Goal: Navigation & Orientation: Find specific page/section

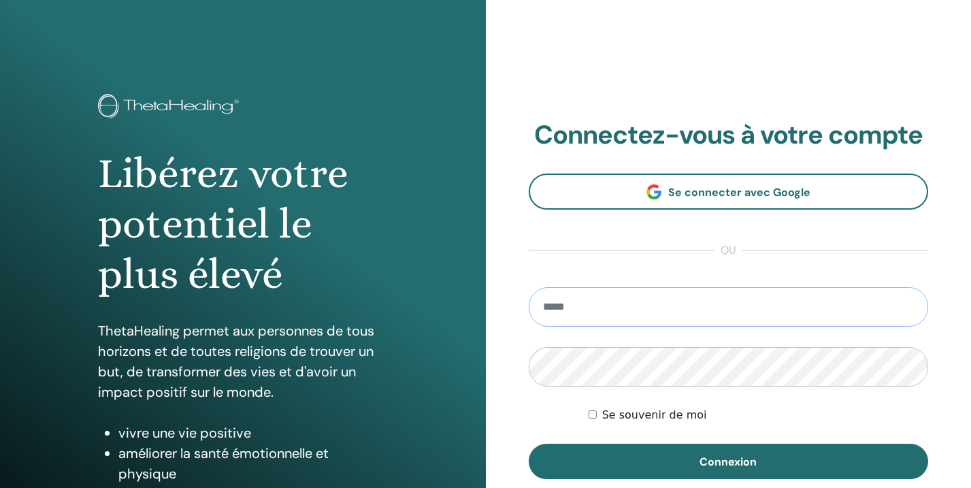
type input "**********"
click at [728, 462] on button "Connexion" at bounding box center [729, 461] width 400 height 35
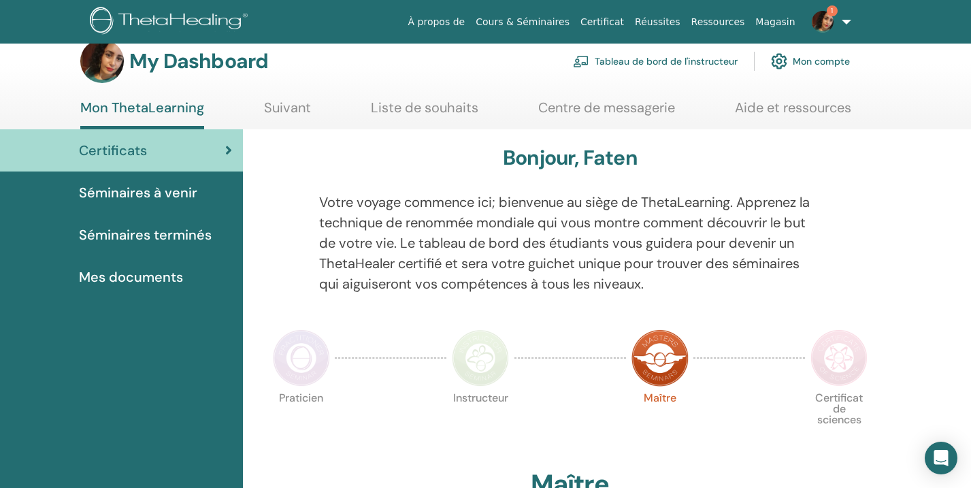
scroll to position [22, 0]
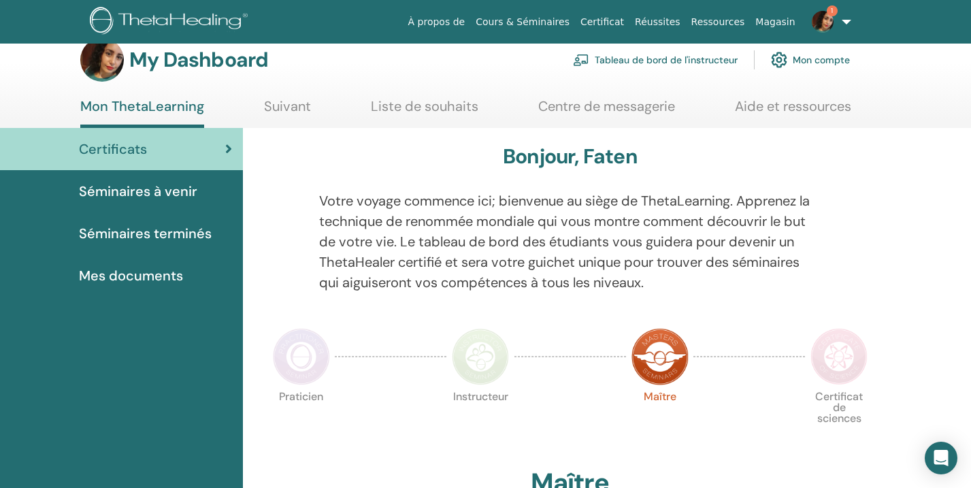
click at [160, 278] on span "Mes documents" at bounding box center [131, 275] width 104 height 20
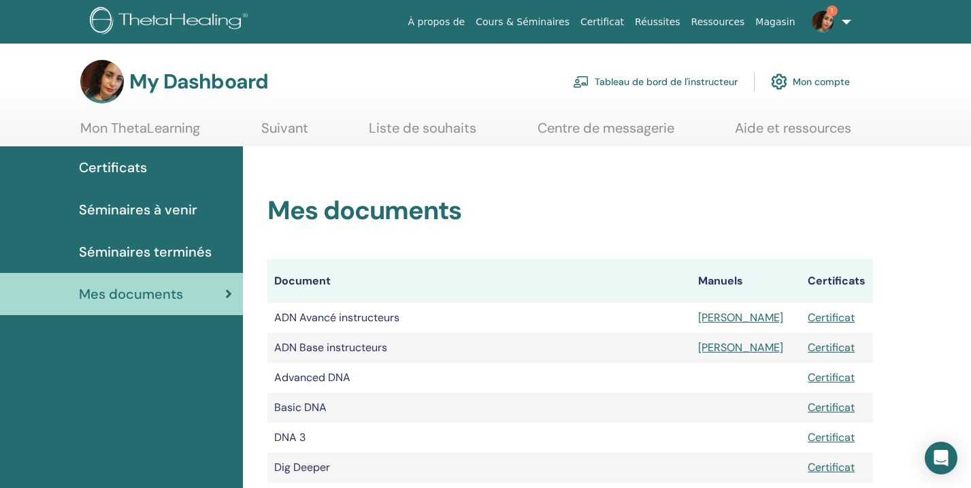
scroll to position [92, 0]
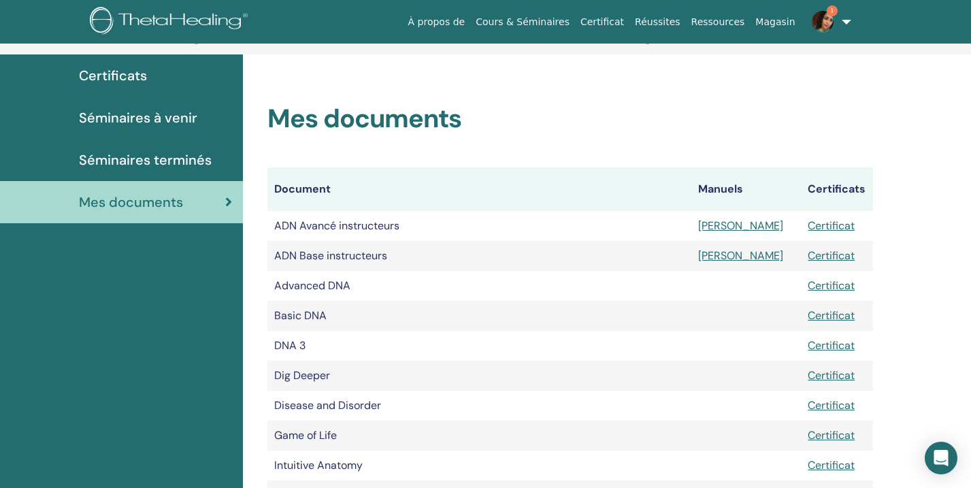
click at [815, 227] on link "Certificat" at bounding box center [831, 226] width 47 height 14
click at [719, 227] on link "[PERSON_NAME]" at bounding box center [740, 226] width 85 height 14
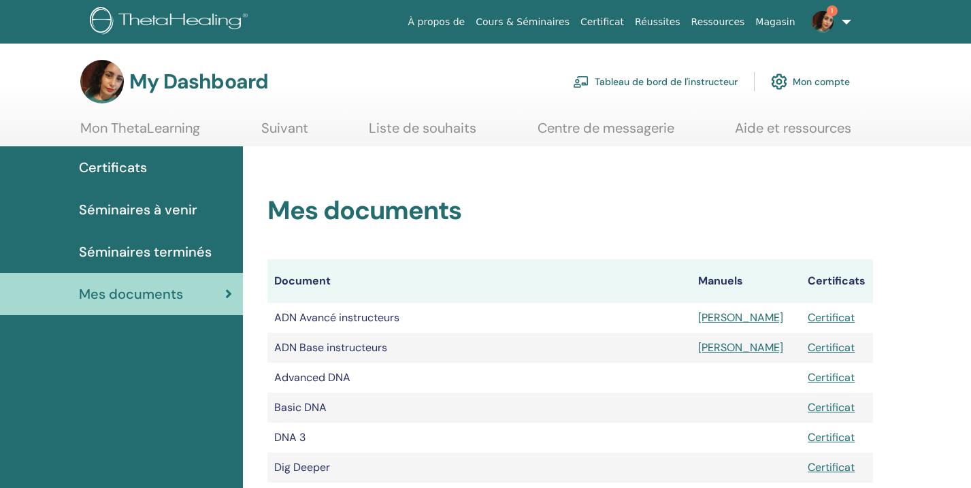
scroll to position [92, 0]
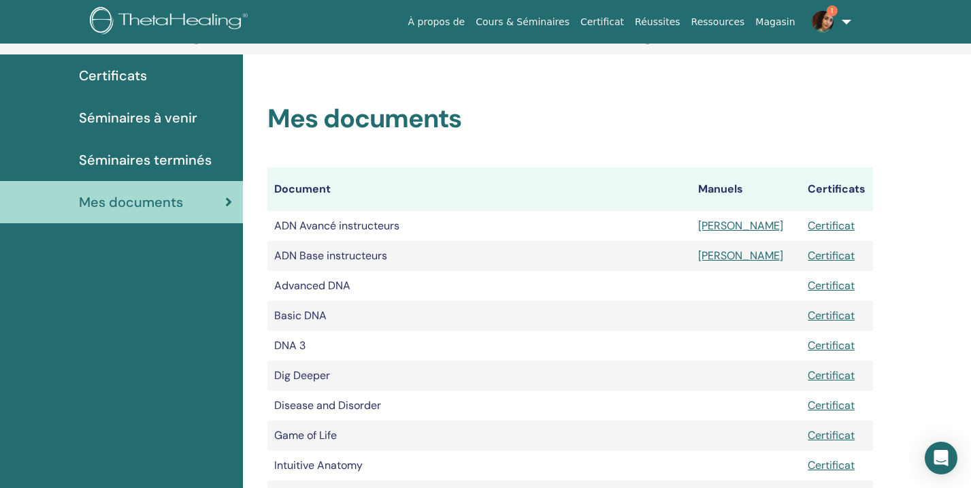
click at [108, 163] on span "Séminaires terminés" at bounding box center [145, 160] width 133 height 20
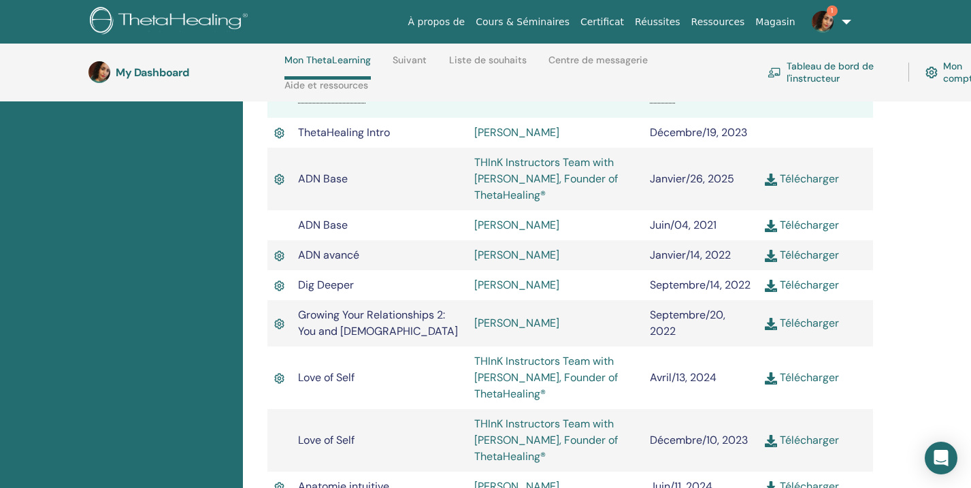
scroll to position [452, 0]
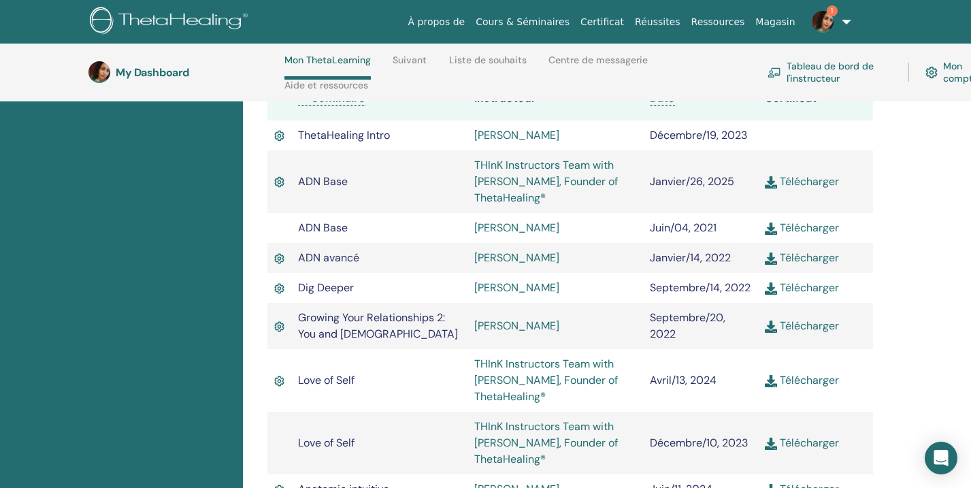
click at [830, 23] on img at bounding box center [823, 22] width 22 height 22
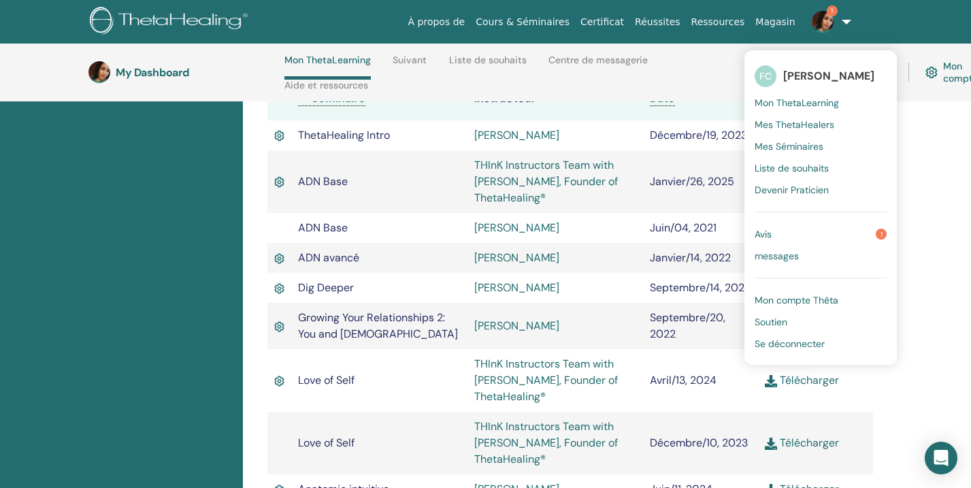
click at [811, 233] on link "Avis 1" at bounding box center [821, 234] width 132 height 22
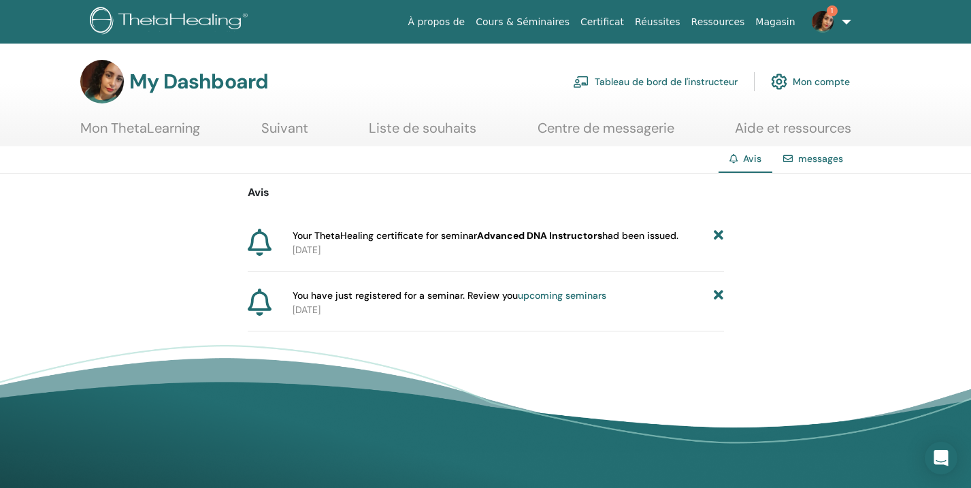
click at [717, 234] on icon at bounding box center [719, 236] width 10 height 14
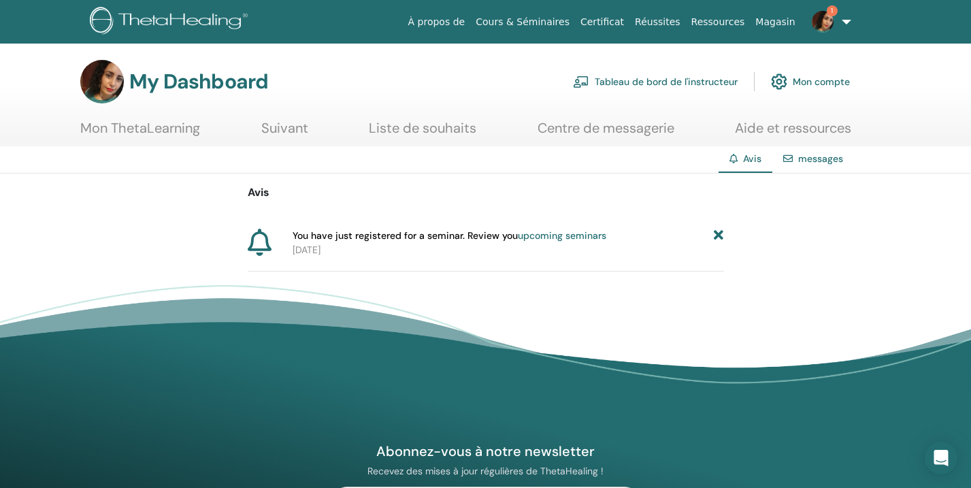
click at [717, 234] on icon at bounding box center [719, 236] width 10 height 14
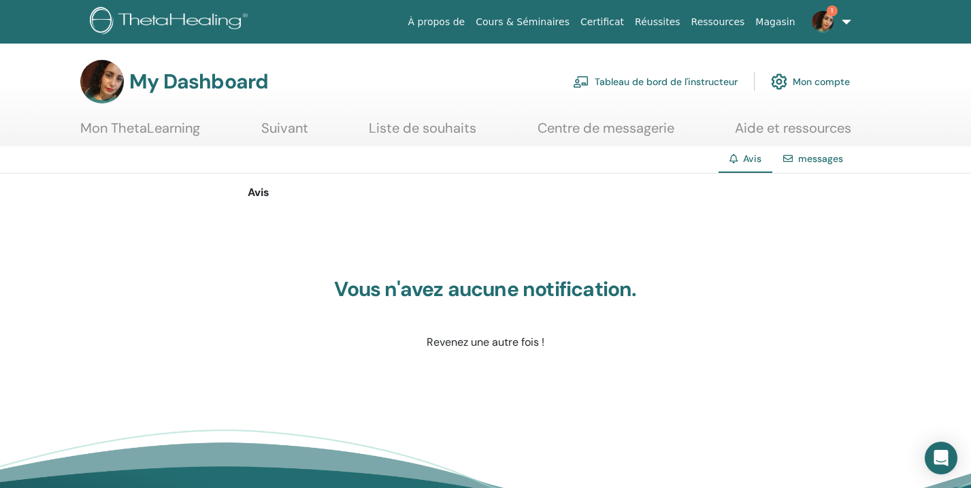
click at [831, 2] on link "1" at bounding box center [829, 22] width 56 height 44
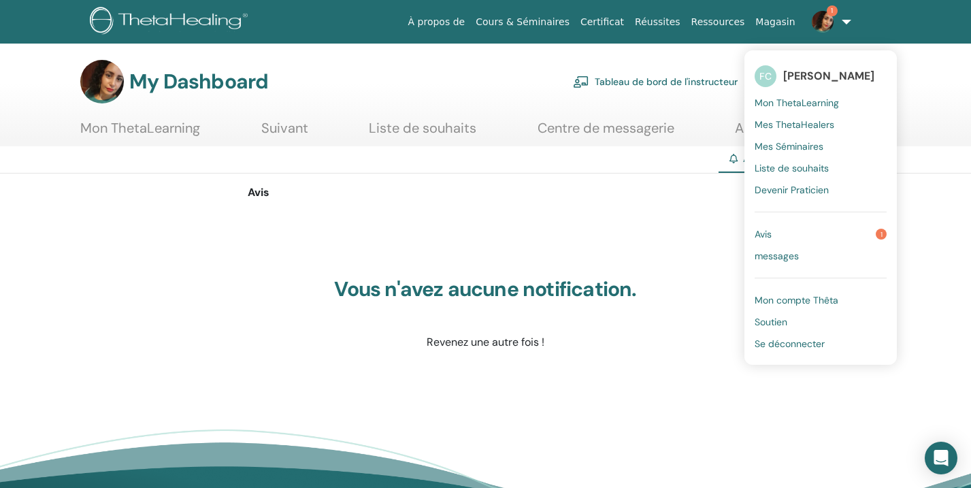
click at [800, 227] on link "Avis 1" at bounding box center [821, 234] width 132 height 22
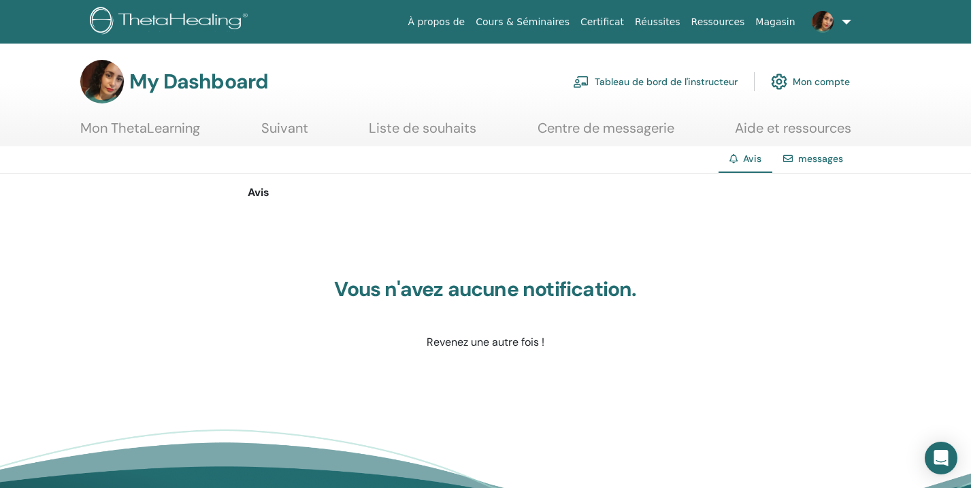
click at [636, 78] on link "Tableau de bord de l'instructeur" at bounding box center [655, 82] width 165 height 30
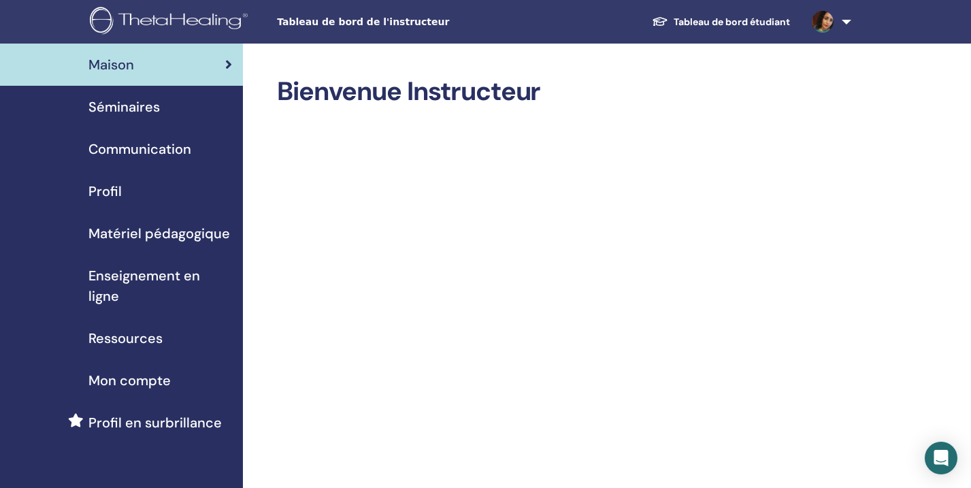
click at [150, 105] on span "Séminaires" at bounding box center [123, 107] width 71 height 20
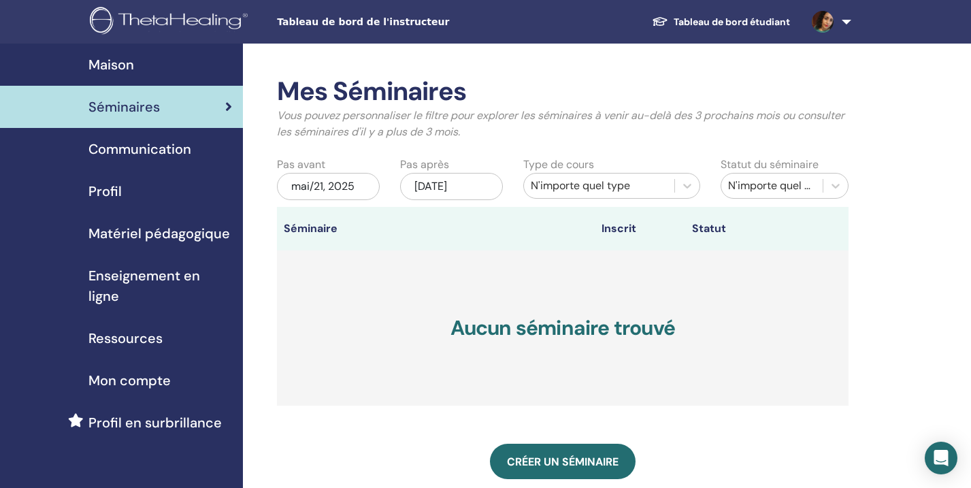
click at [129, 192] on div "Profil" at bounding box center [121, 191] width 221 height 20
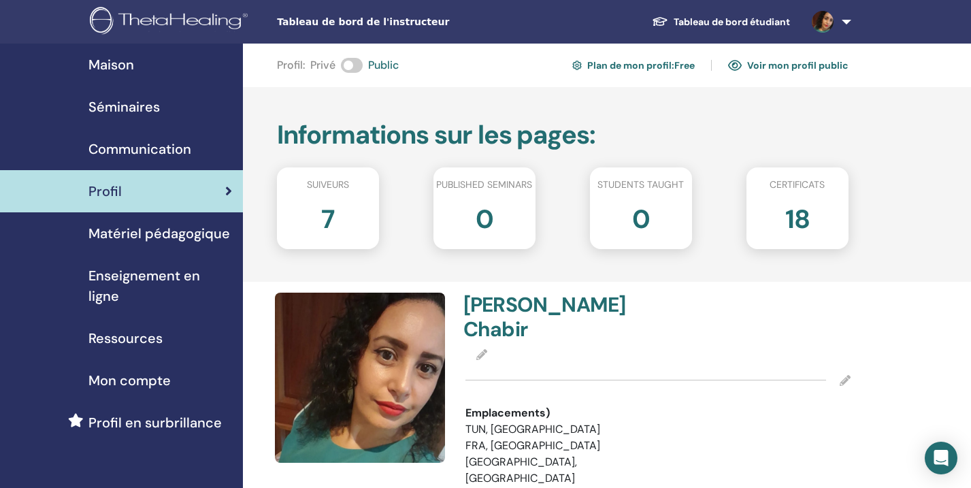
click at [796, 65] on link "Voir mon profil public" at bounding box center [788, 65] width 120 height 22
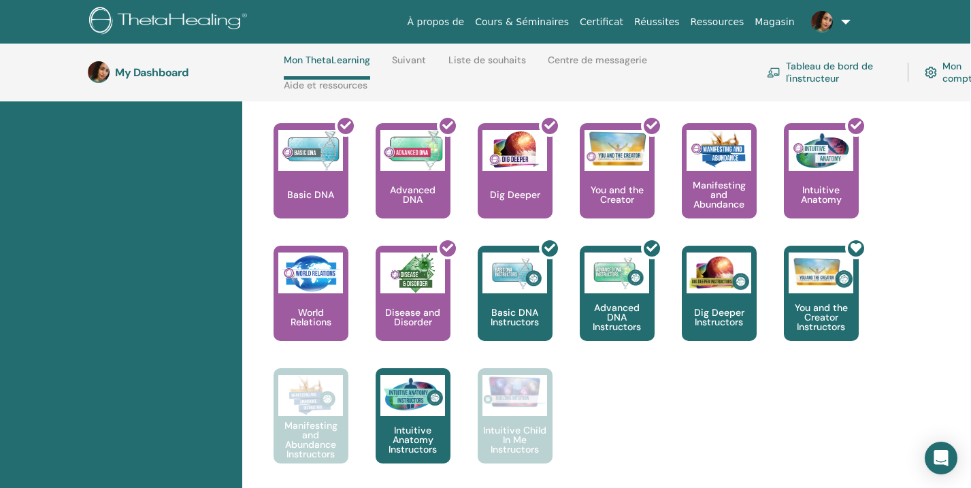
scroll to position [593, 2]
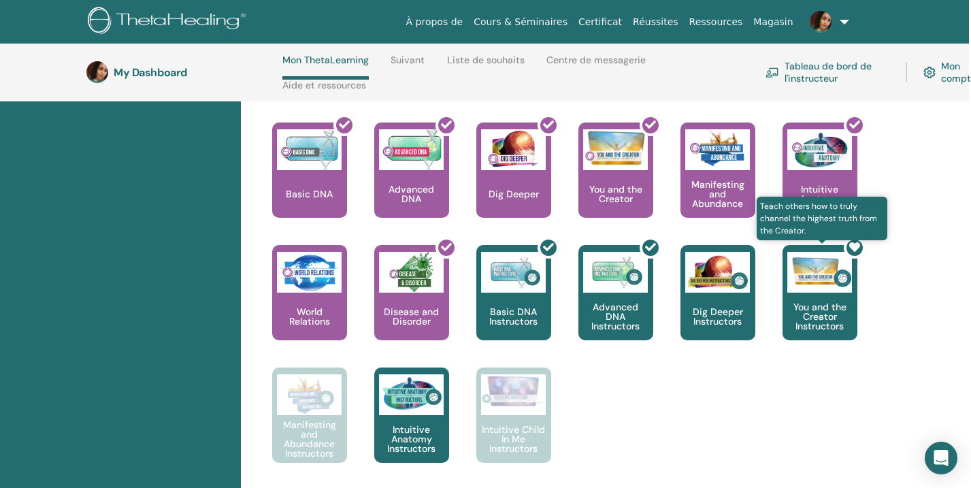
click at [857, 246] on icon at bounding box center [855, 247] width 11 height 11
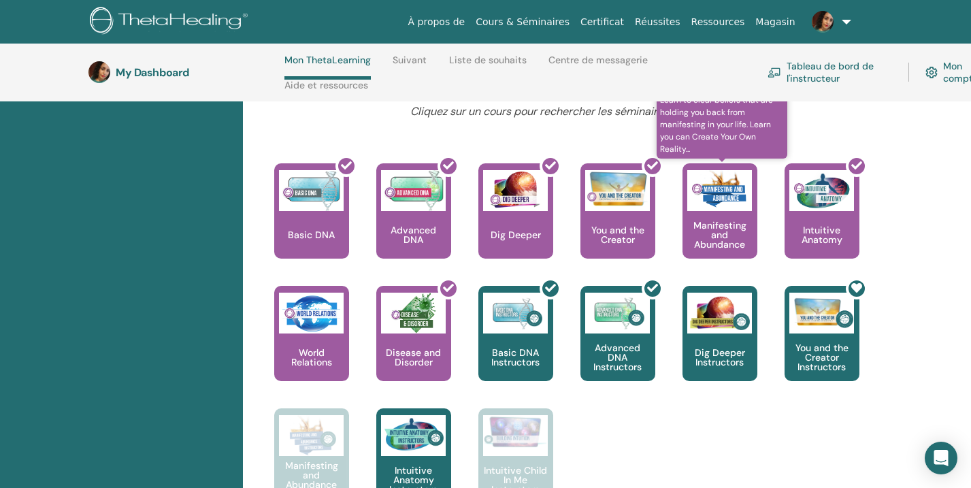
scroll to position [552, 1]
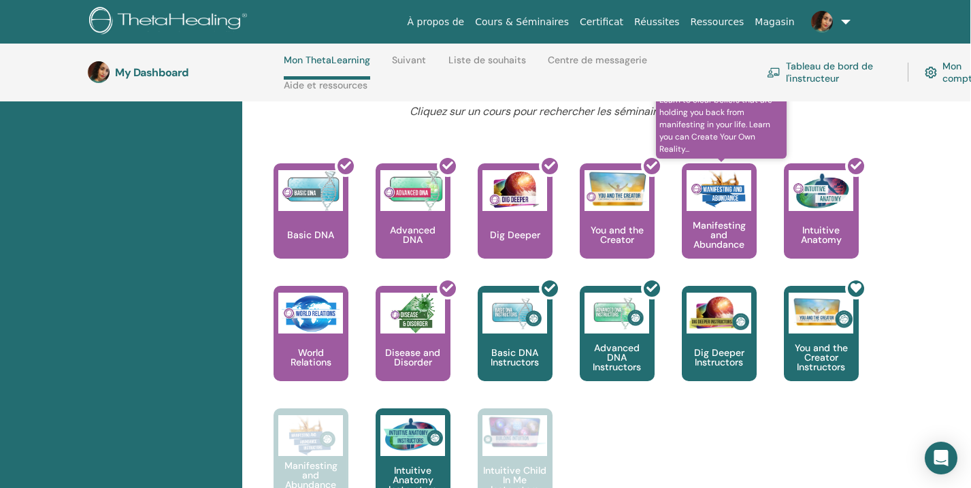
click at [722, 221] on p "Manifesting and Abundance" at bounding box center [719, 235] width 75 height 29
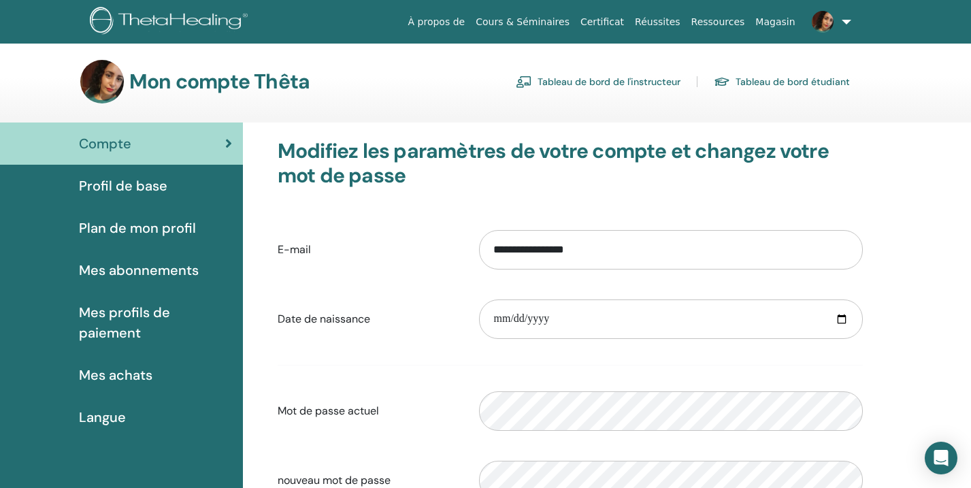
click at [142, 186] on span "Profil de base" at bounding box center [123, 186] width 88 height 20
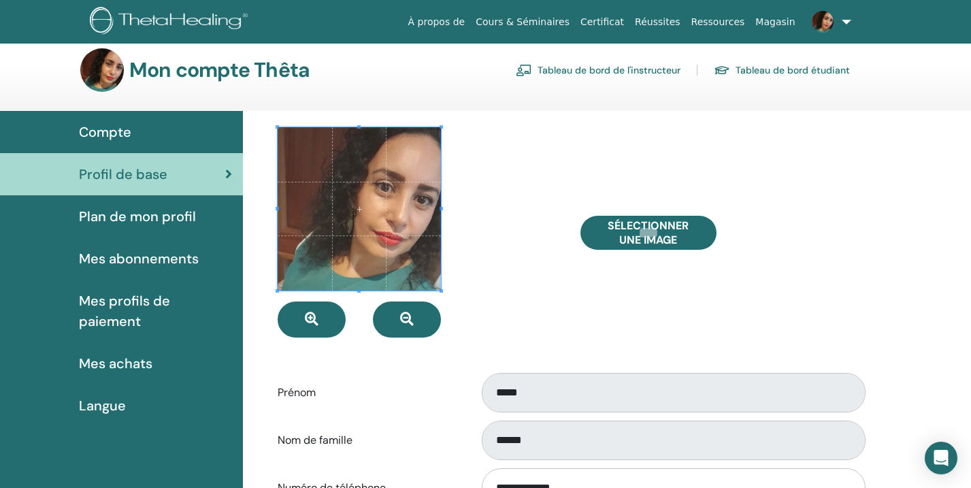
scroll to position [16, 0]
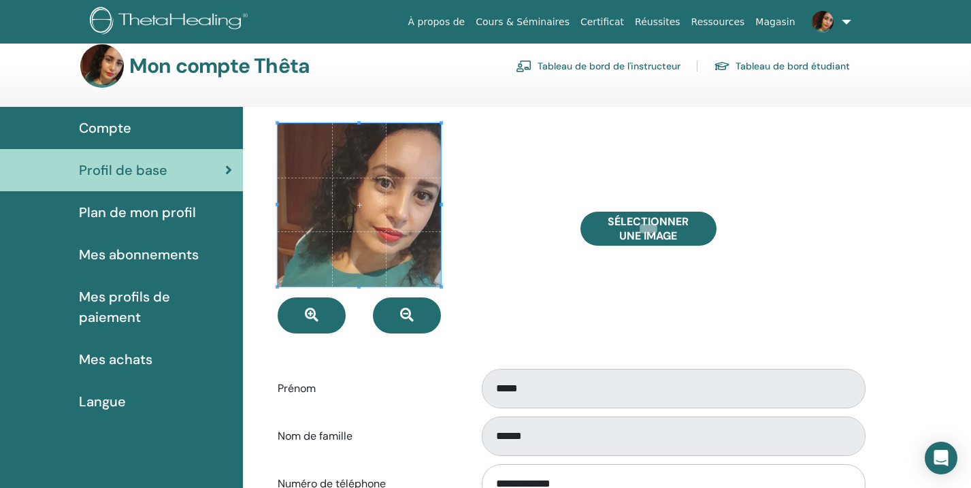
click at [126, 359] on span "Mes achats" at bounding box center [116, 359] width 74 height 20
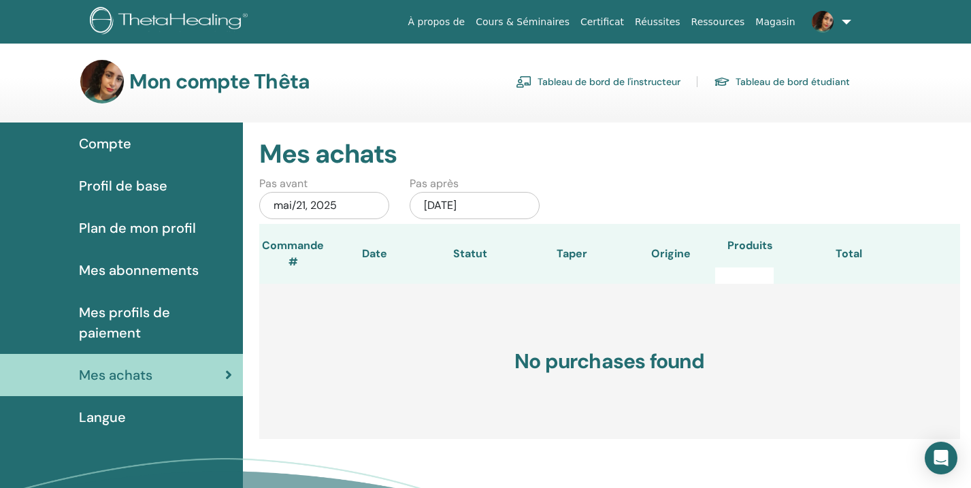
click at [118, 326] on span "Mes profils de paiement" at bounding box center [155, 322] width 153 height 41
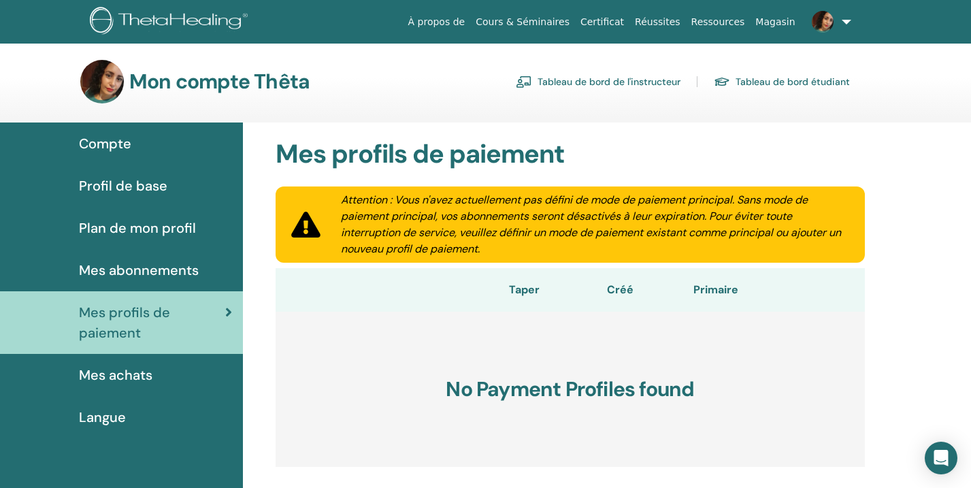
click at [120, 265] on span "Mes abonnements" at bounding box center [139, 270] width 120 height 20
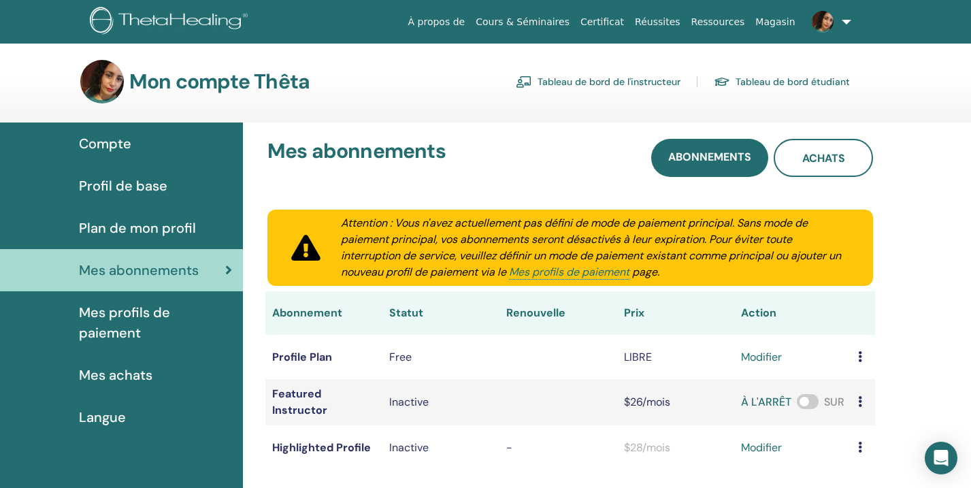
click at [781, 82] on link "Tableau de bord étudiant" at bounding box center [782, 82] width 136 height 22
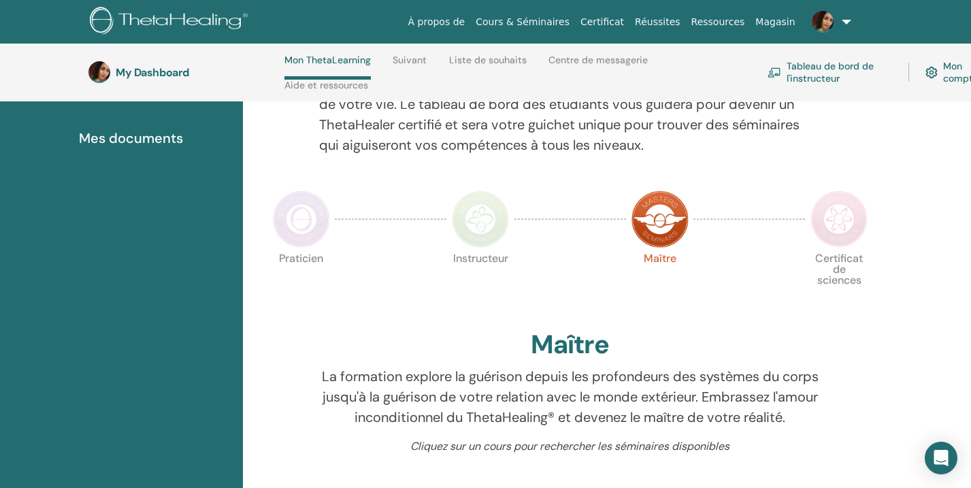
scroll to position [219, 0]
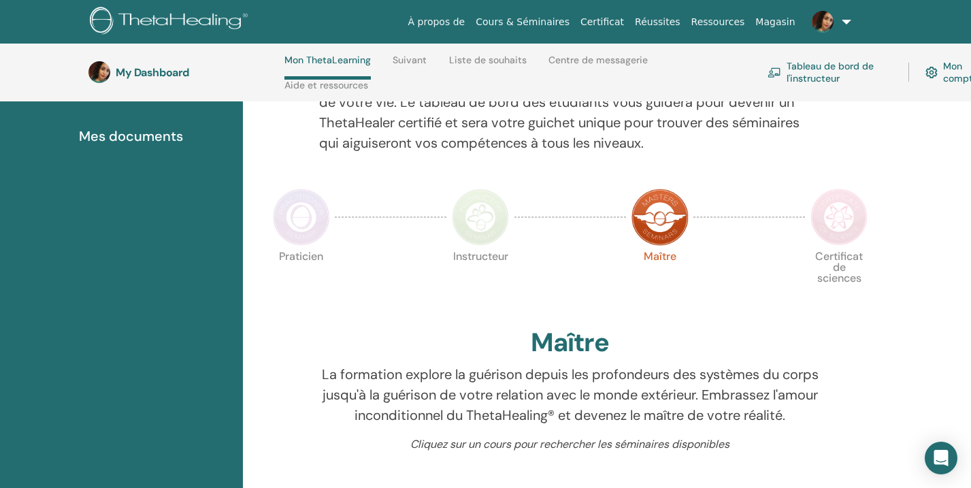
click at [664, 228] on img at bounding box center [660, 217] width 57 height 57
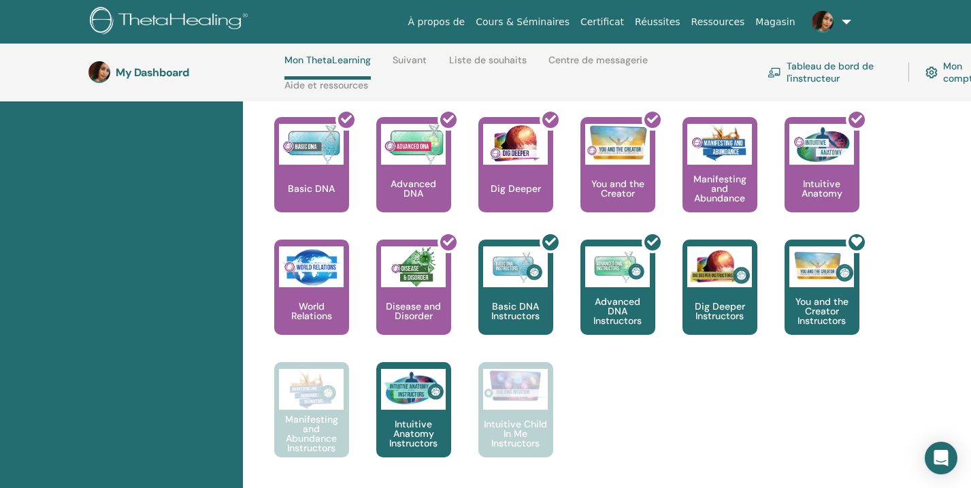
scroll to position [599, 0]
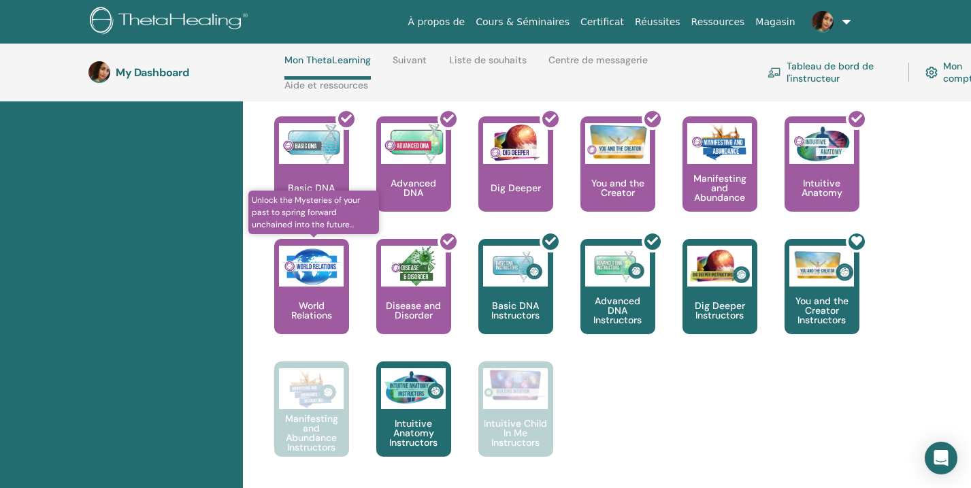
click at [309, 279] on img at bounding box center [311, 266] width 65 height 41
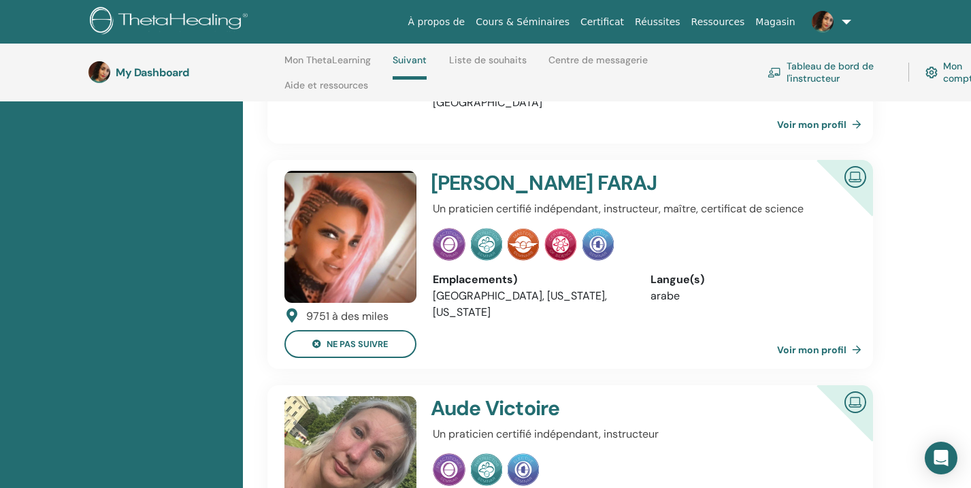
scroll to position [1033, 0]
click at [848, 336] on link "Voir mon profil" at bounding box center [822, 349] width 90 height 27
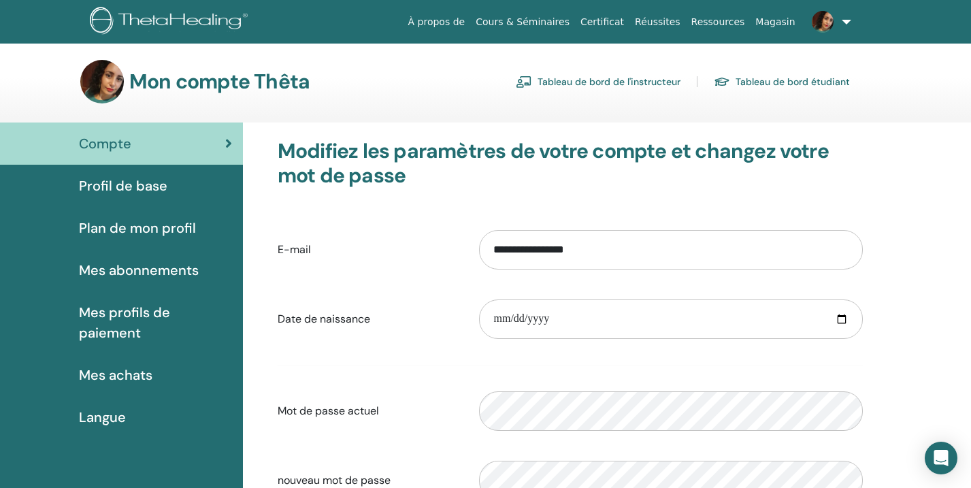
click at [762, 78] on link "Tableau de bord étudiant" at bounding box center [782, 82] width 136 height 22
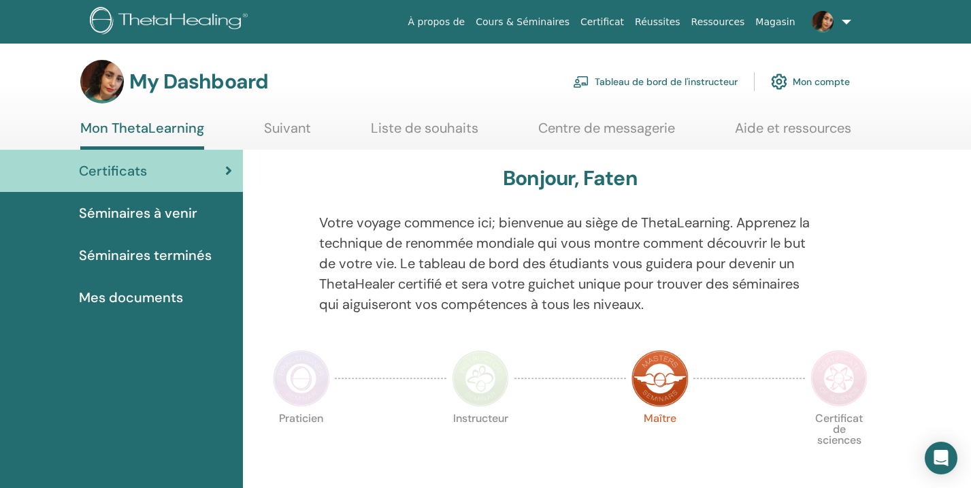
click at [670, 82] on link "Tableau de bord de l'instructeur" at bounding box center [655, 82] width 165 height 30
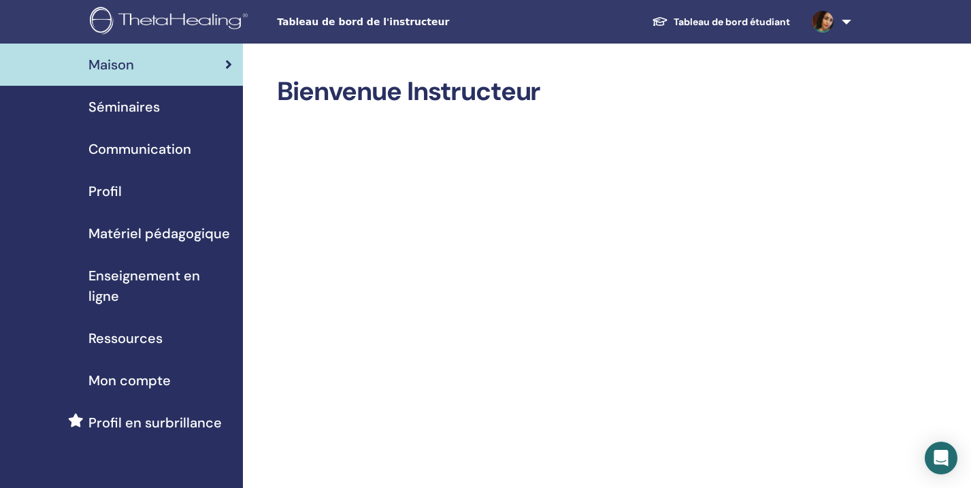
click at [170, 229] on span "Matériel pédagogique" at bounding box center [159, 233] width 142 height 20
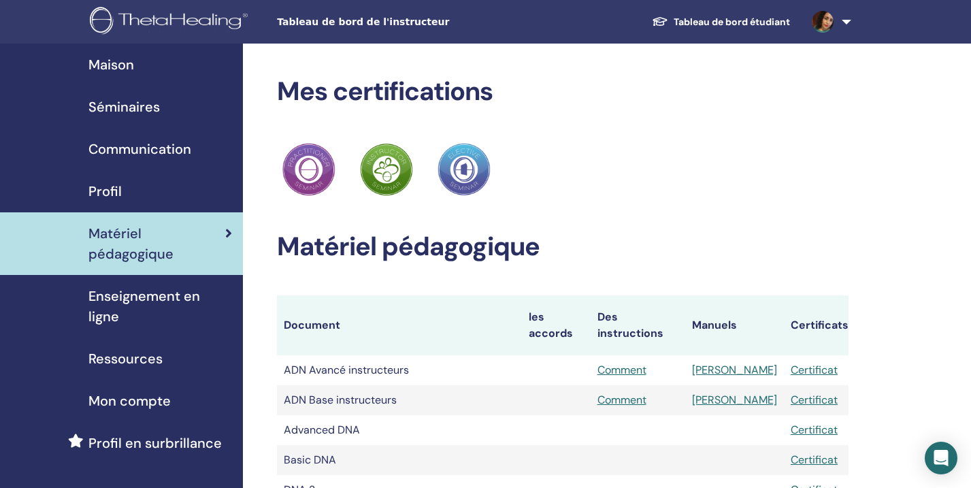
click at [112, 184] on span "Profil" at bounding box center [104, 191] width 33 height 20
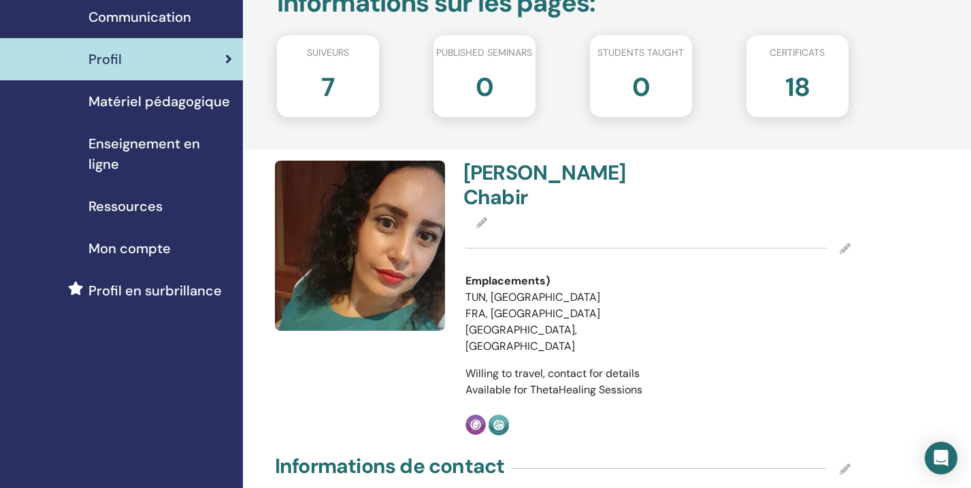
scroll to position [154, 0]
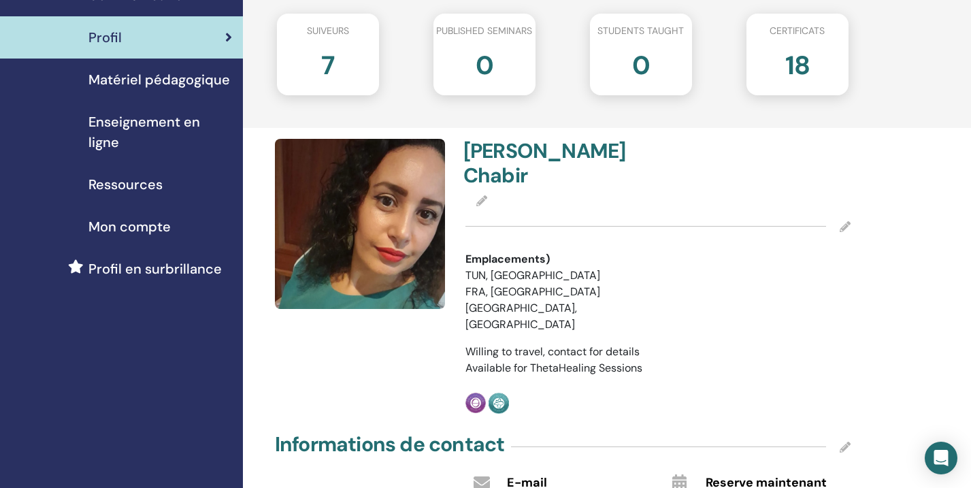
click at [481, 195] on icon at bounding box center [481, 200] width 11 height 11
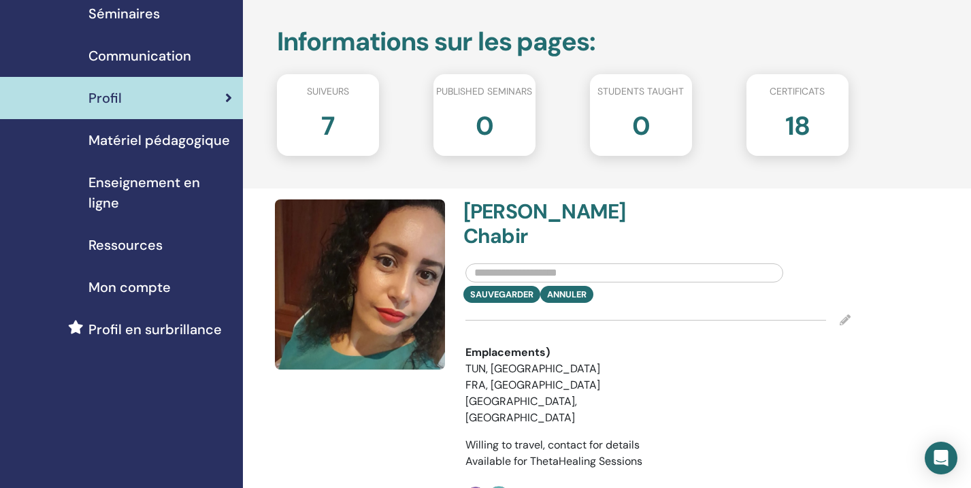
scroll to position [92, 0]
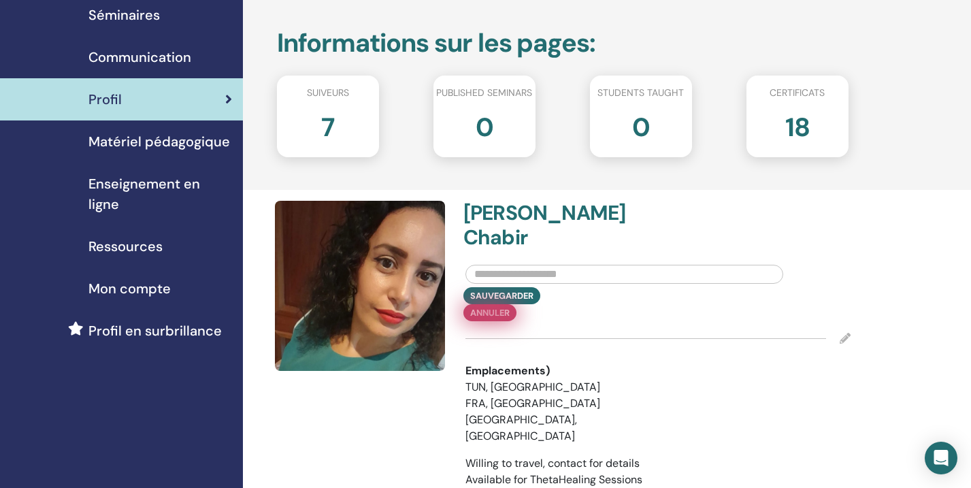
click at [587, 287] on div "sauvegarder Annuler" at bounding box center [658, 304] width 406 height 34
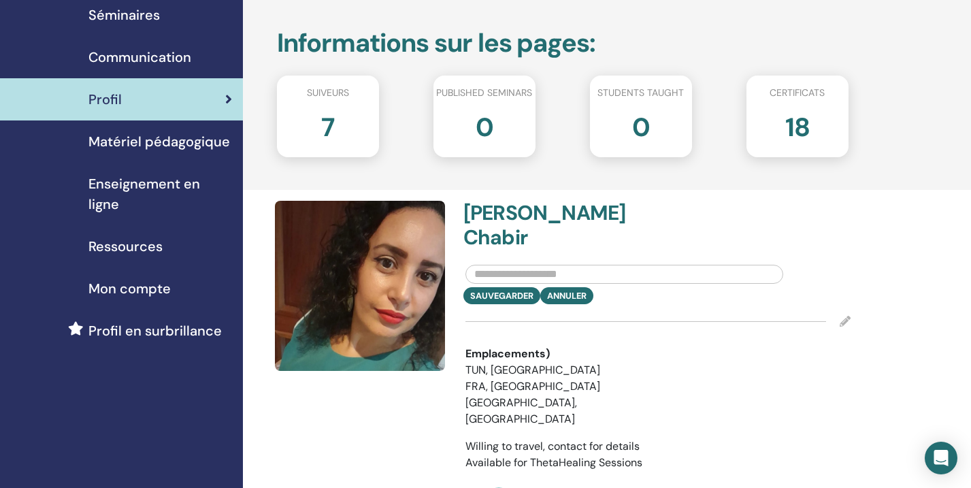
click at [843, 316] on icon at bounding box center [845, 321] width 11 height 11
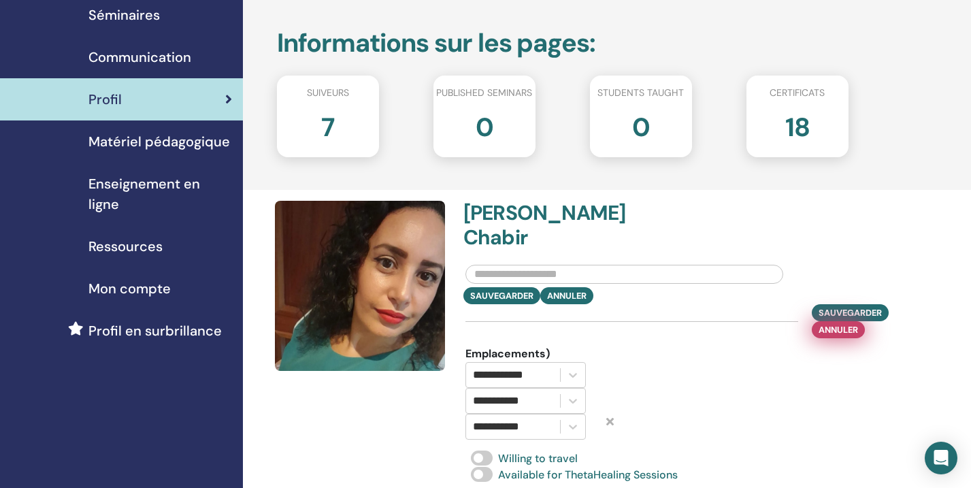
click at [850, 323] on span "Annuler" at bounding box center [838, 330] width 39 height 14
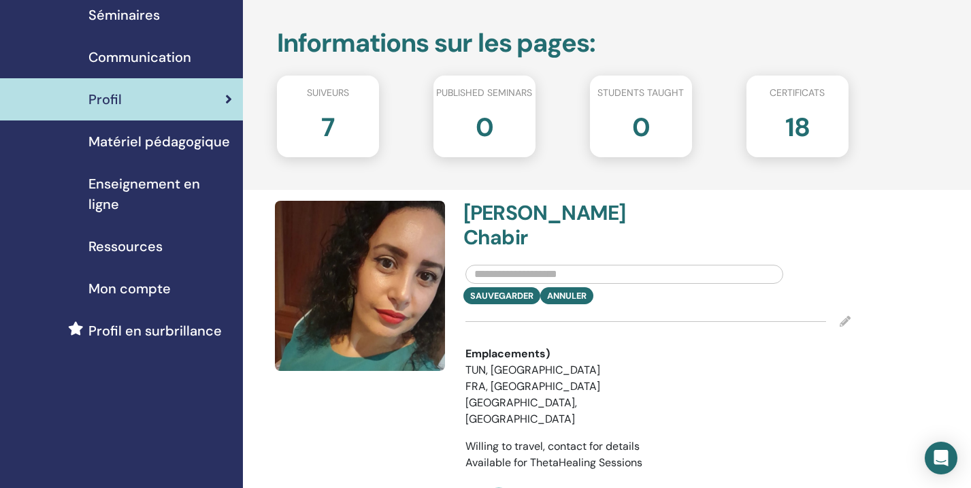
click at [576, 287] on button "Annuler" at bounding box center [566, 295] width 53 height 17
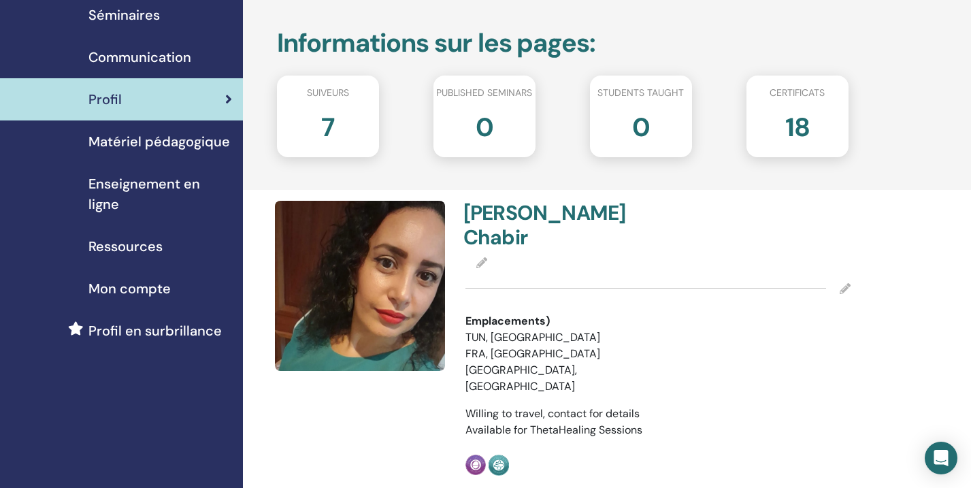
click at [845, 283] on icon at bounding box center [845, 288] width 11 height 11
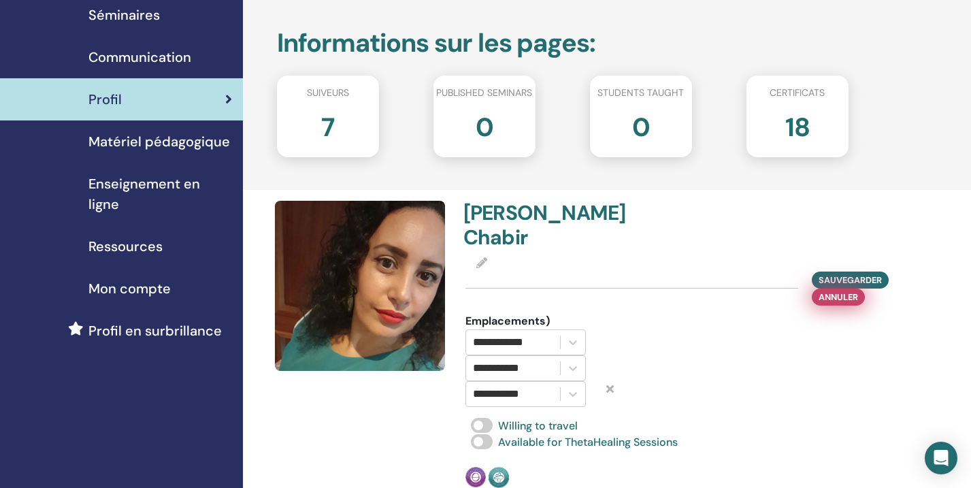
click at [845, 290] on span "Annuler" at bounding box center [838, 297] width 39 height 14
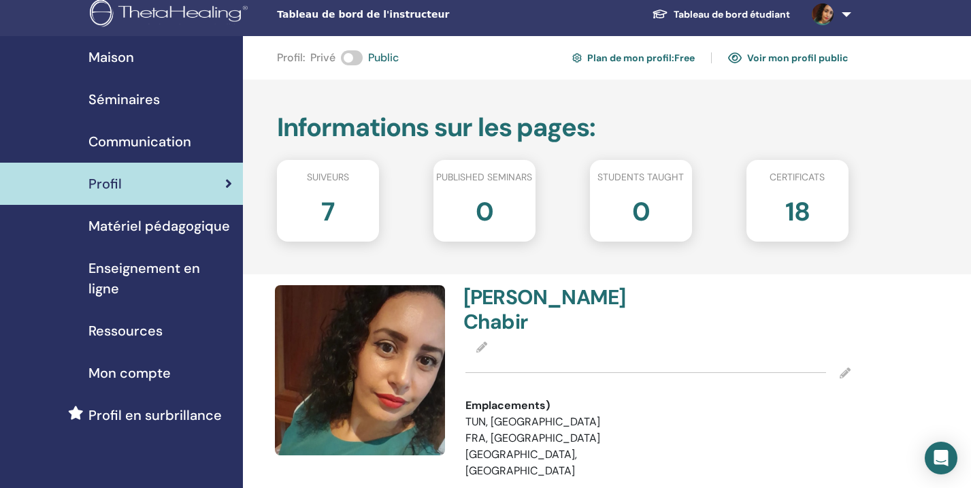
scroll to position [2, 0]
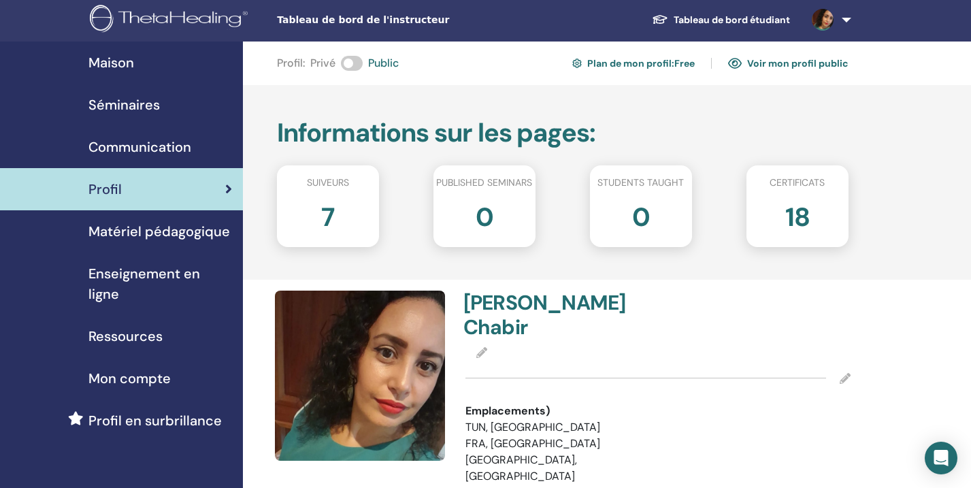
click at [110, 338] on span "Ressources" at bounding box center [125, 336] width 74 height 20
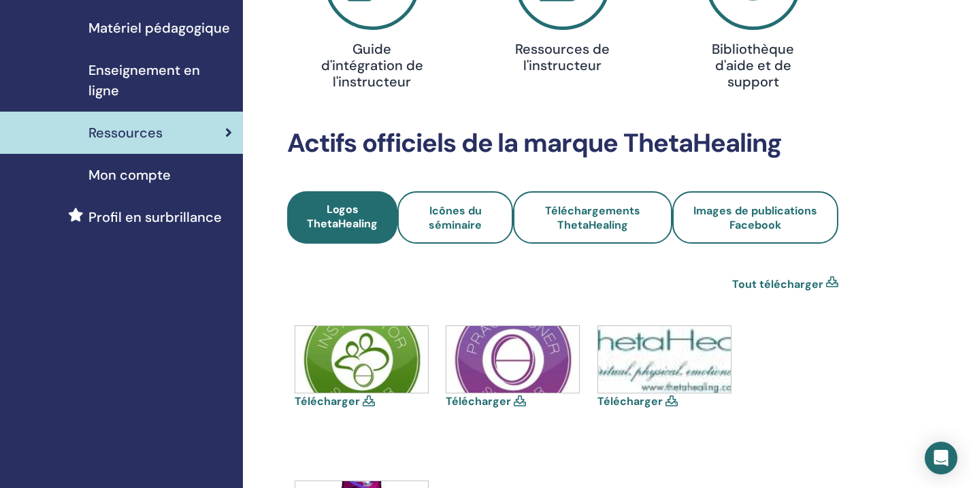
scroll to position [195, 0]
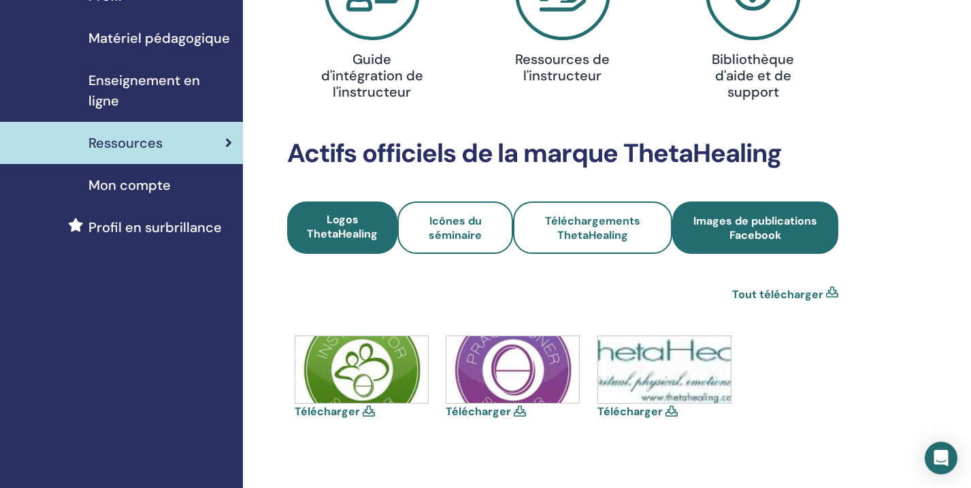
click at [728, 233] on span "Images de publications Facebook" at bounding box center [755, 228] width 129 height 29
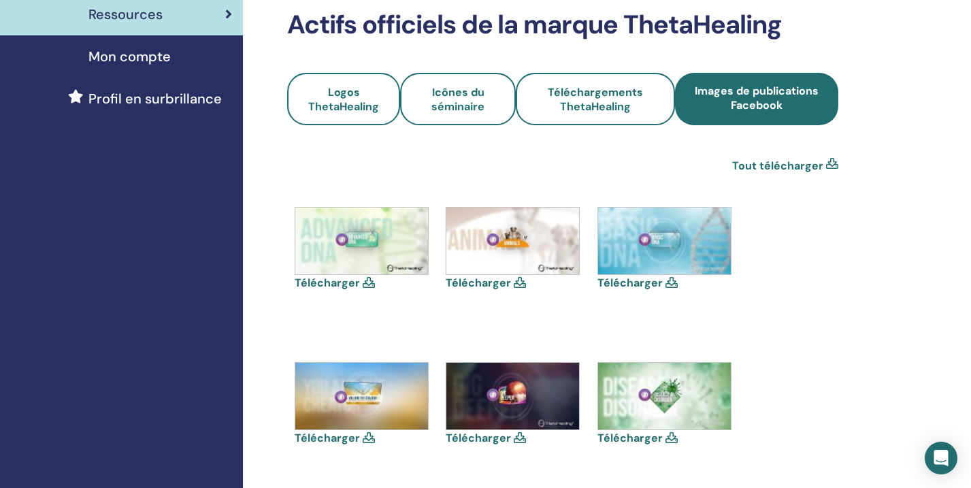
scroll to position [327, 0]
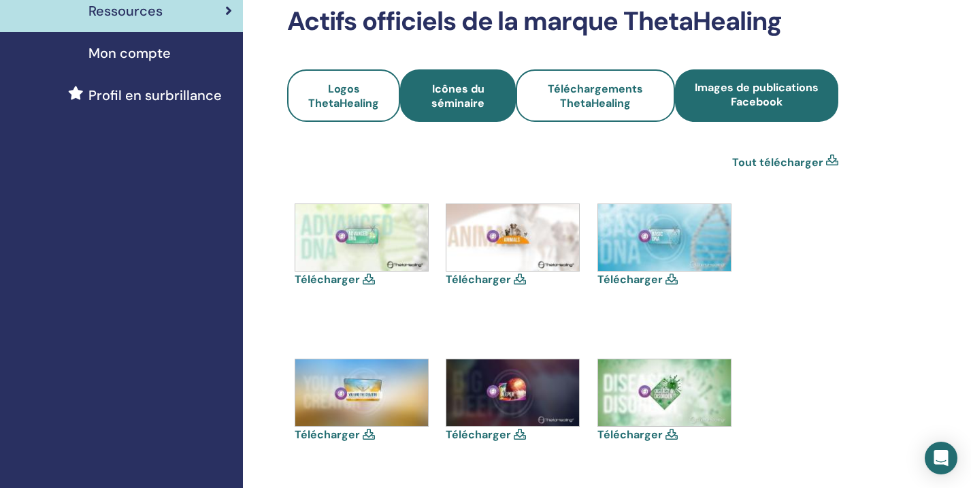
click at [483, 100] on span "Icônes du séminaire" at bounding box center [458, 96] width 78 height 29
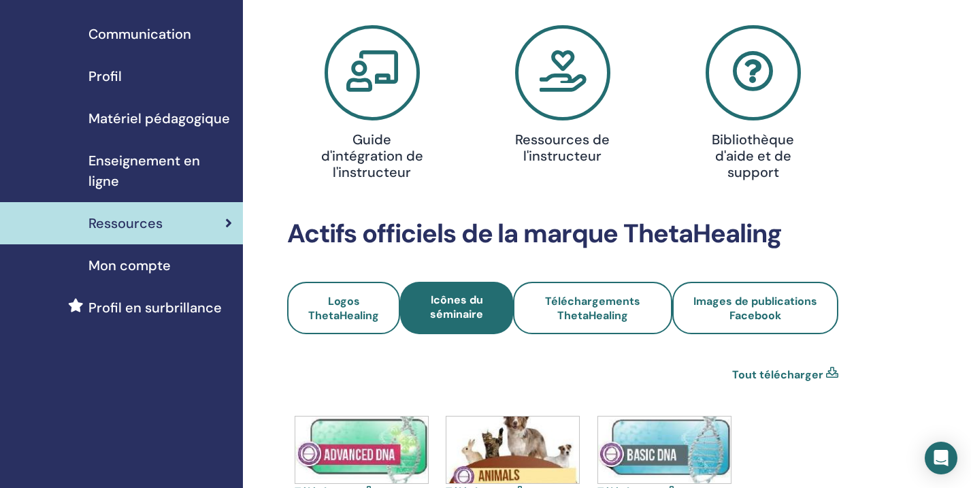
scroll to position [127, 0]
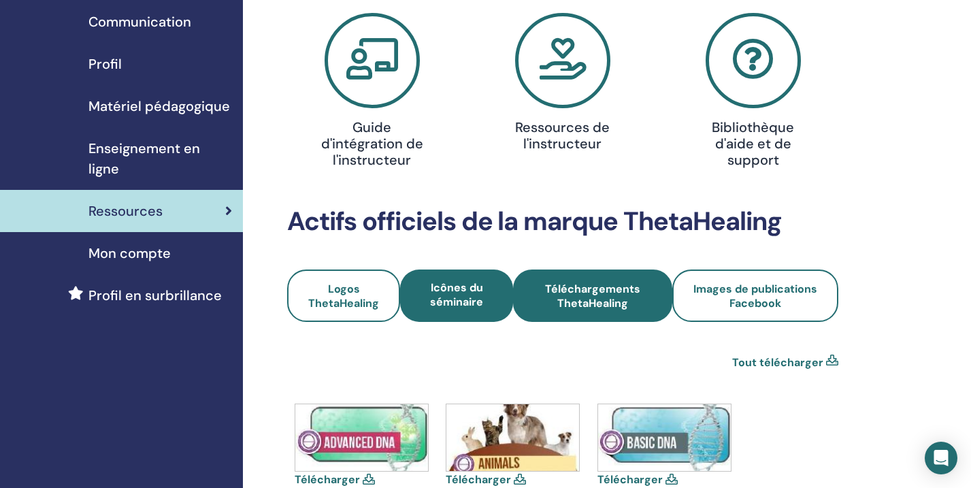
click at [611, 291] on span "Téléchargements ThetaHealing" at bounding box center [593, 296] width 123 height 29
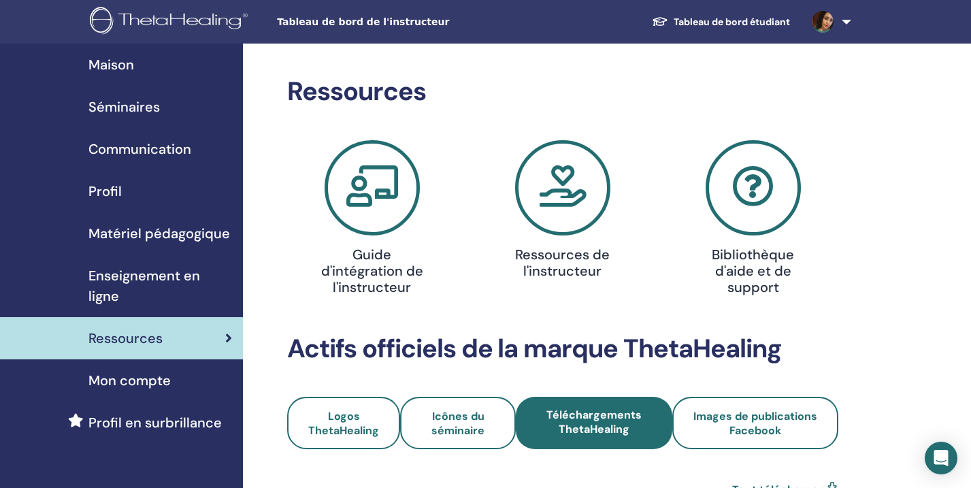
scroll to position [3, 0]
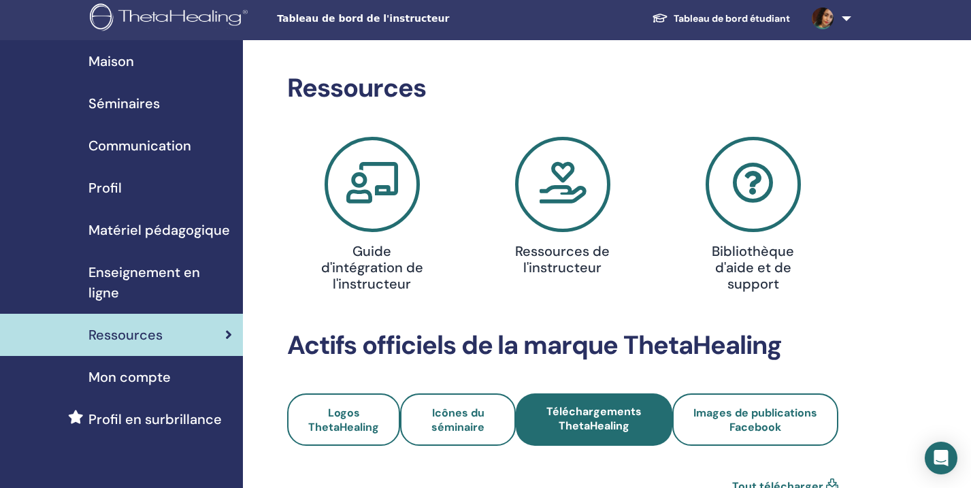
click at [395, 206] on icon at bounding box center [372, 184] width 95 height 95
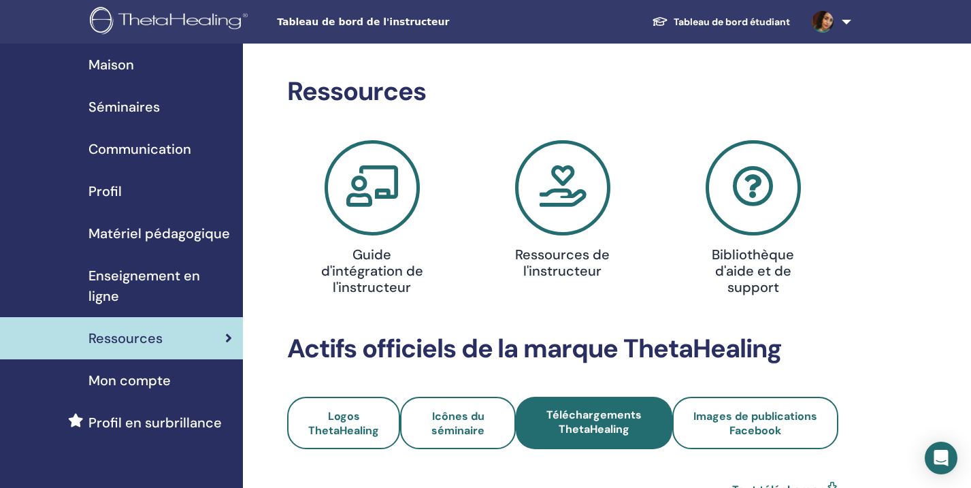
scroll to position [0, 0]
click at [112, 67] on span "Maison" at bounding box center [111, 64] width 46 height 20
